Goal: Task Accomplishment & Management: Use online tool/utility

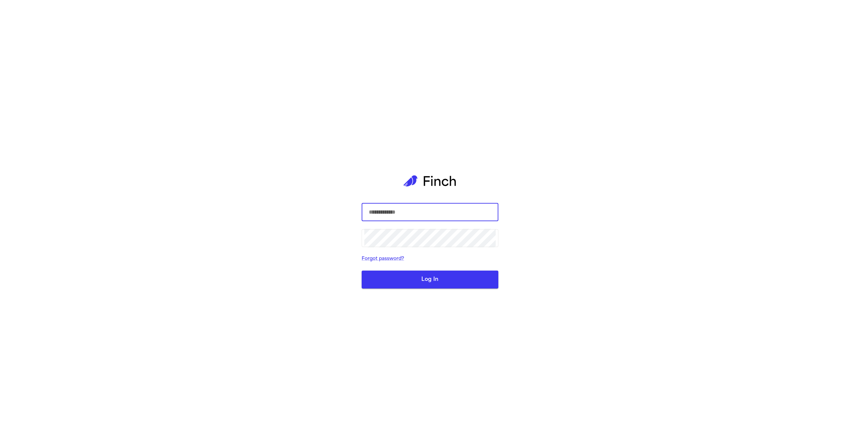
type input "**********"
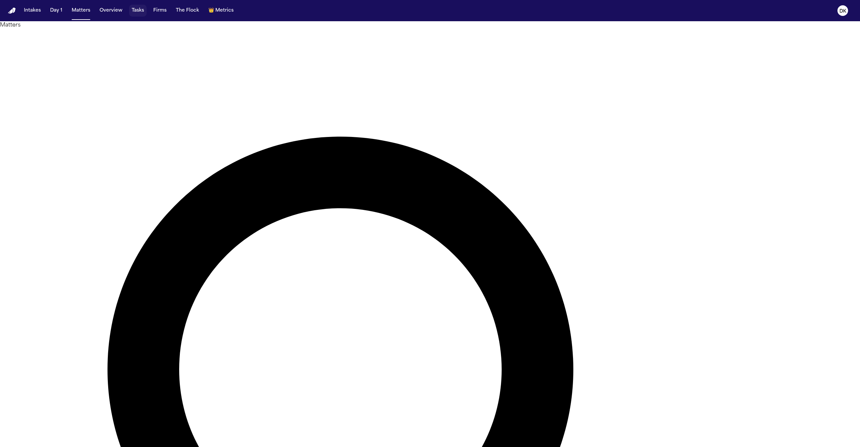
click at [136, 9] on button "Tasks" at bounding box center [138, 11] width 18 height 12
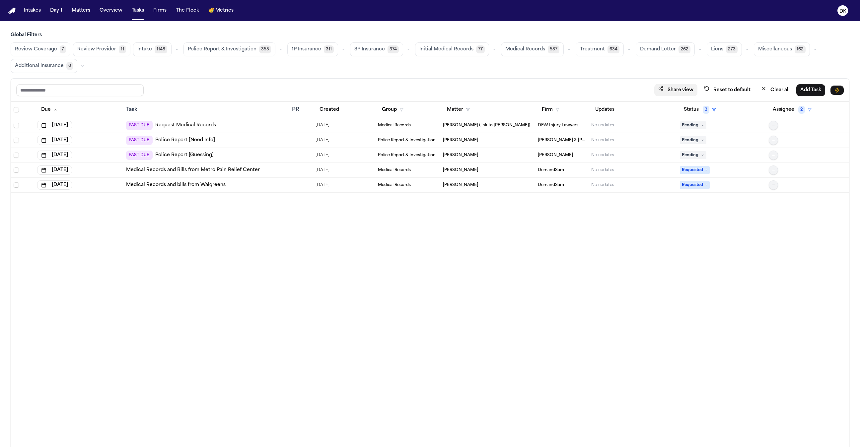
click at [680, 85] on button "Share view" at bounding box center [675, 90] width 43 height 12
click at [538, 72] on div "Review Coverage 7 Review Provider 11 Intake 1148 Police Report & Investigation …" at bounding box center [430, 57] width 838 height 31
click at [242, 49] on span "Police Report & Investigation" at bounding box center [222, 49] width 69 height 7
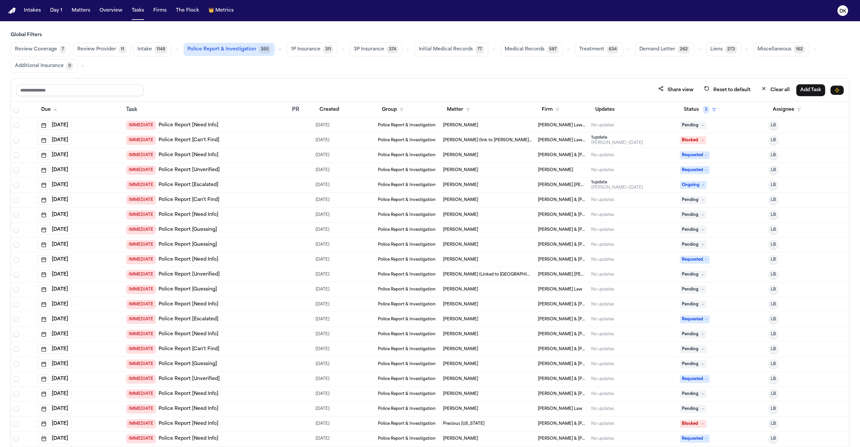
click at [281, 205] on td "IMMEDIATE Police Report [Can't Find]" at bounding box center [206, 200] width 166 height 15
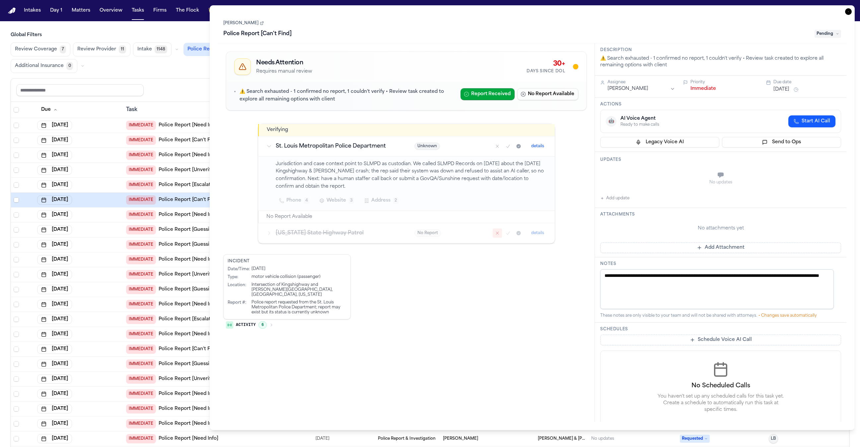
click at [848, 11] on icon "button" at bounding box center [848, 11] width 7 height 7
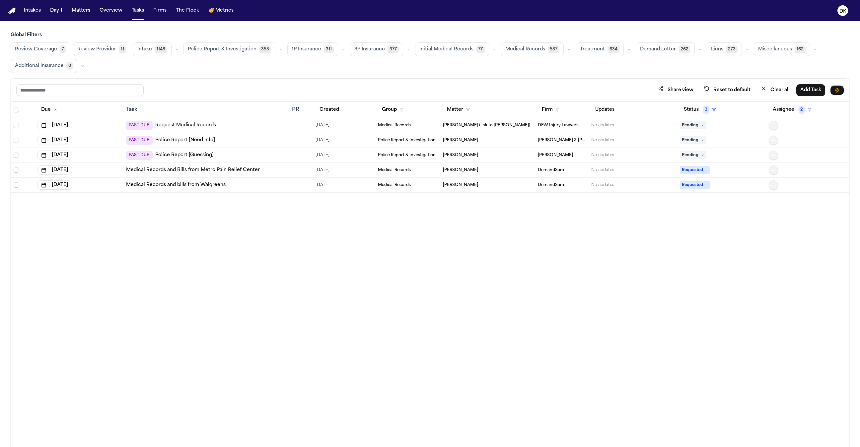
click at [592, 48] on span "Treatment" at bounding box center [592, 49] width 25 height 7
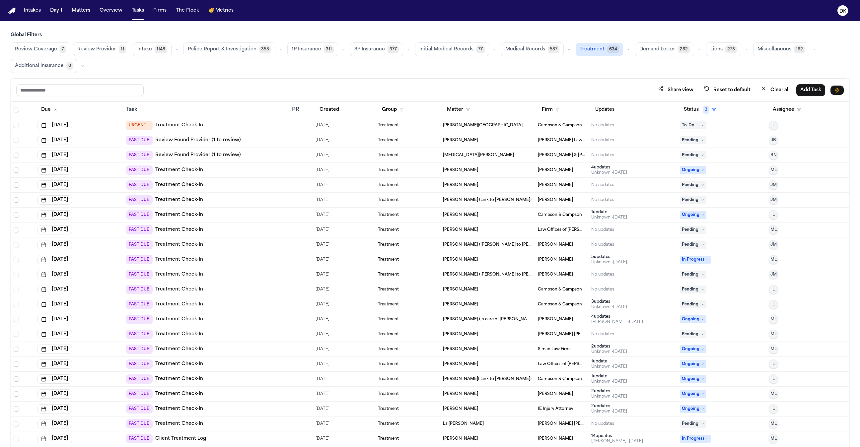
click at [661, 53] on button "Demand Letter 262" at bounding box center [664, 49] width 59 height 14
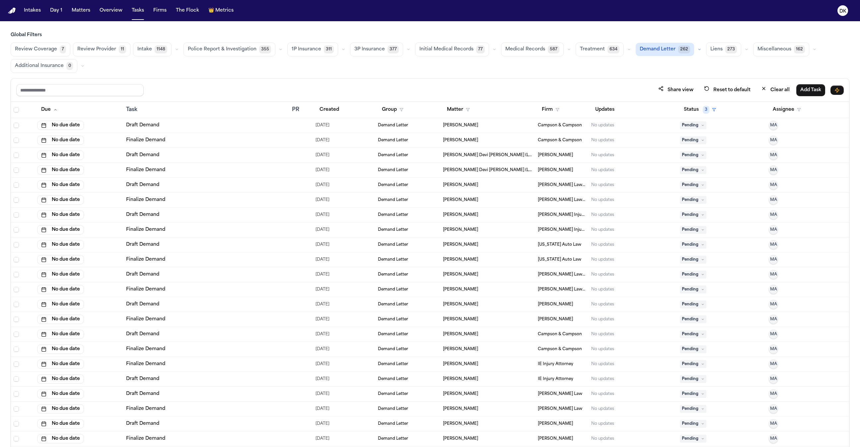
click at [580, 51] on span "Treatment" at bounding box center [592, 49] width 25 height 7
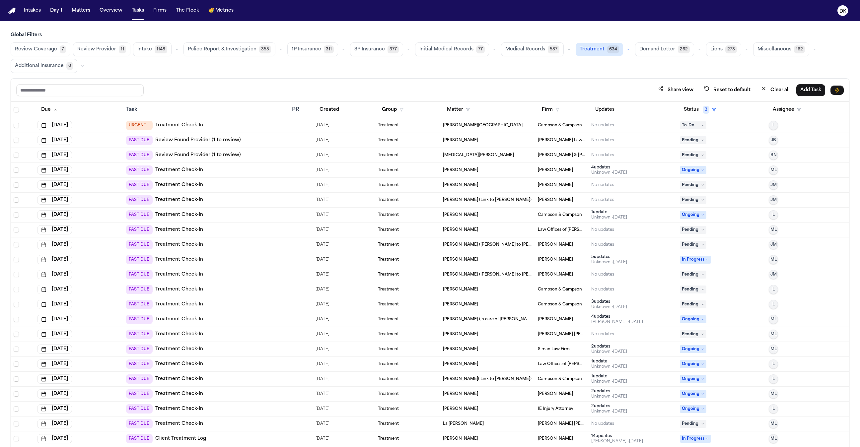
click at [580, 51] on span "Treatment" at bounding box center [591, 49] width 25 height 7
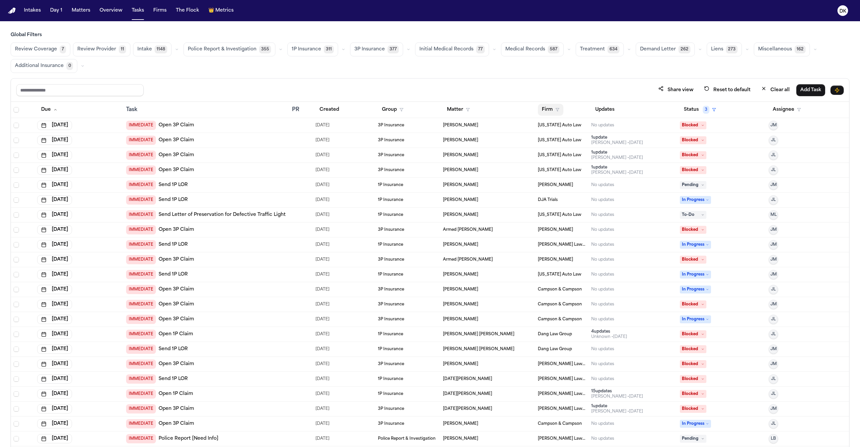
click at [546, 110] on button "Firm" at bounding box center [551, 110] width 26 height 12
click at [571, 129] on input "text" at bounding box center [582, 126] width 90 height 12
click at [570, 190] on div "[PERSON_NAME] Law LLC" at bounding box center [582, 190] width 88 height 8
